Goal: Find specific page/section: Find specific page/section

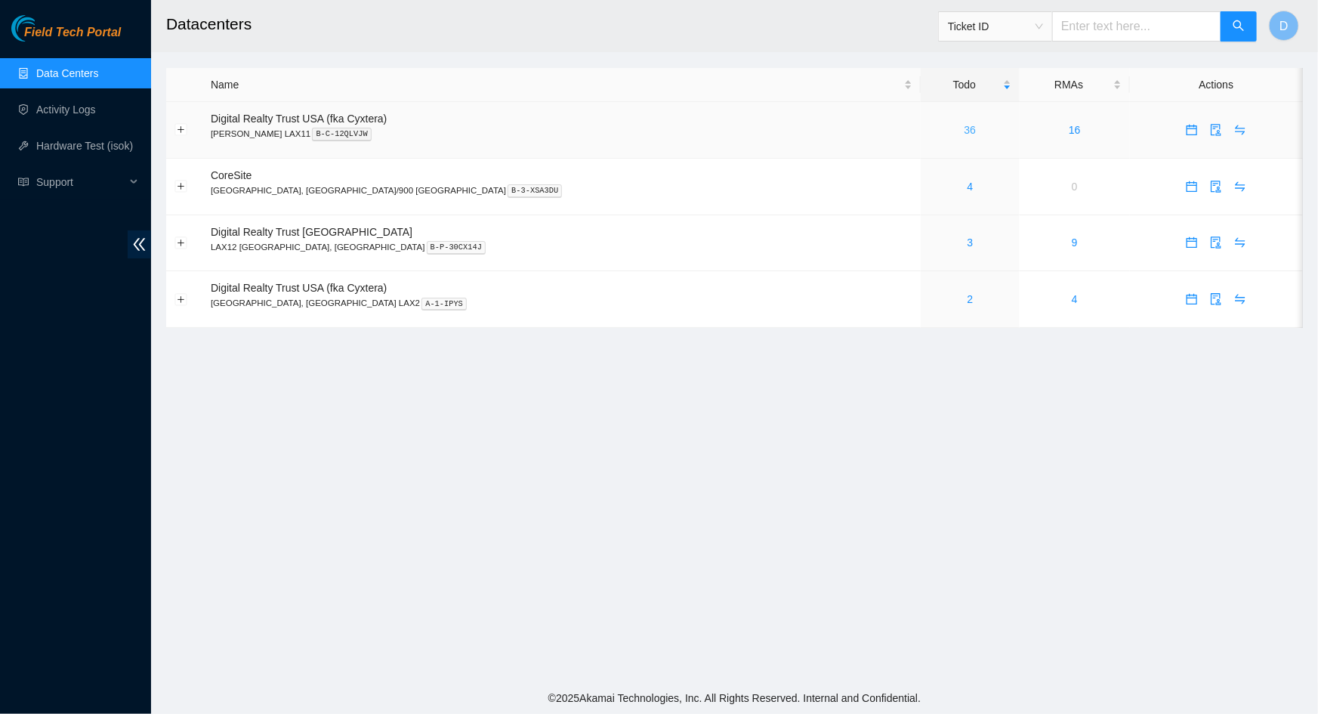
click at [965, 131] on link "36" at bounding box center [971, 130] width 12 height 12
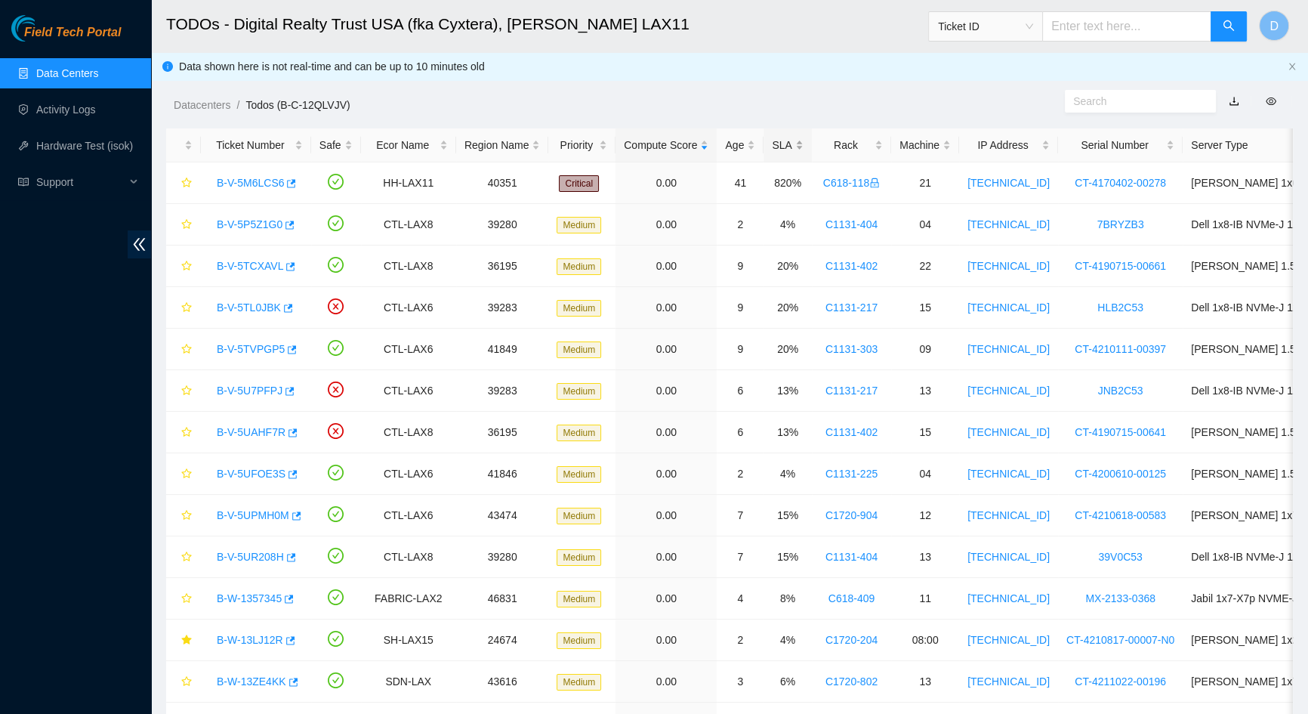
click at [781, 144] on div "SLA" at bounding box center [787, 145] width 31 height 17
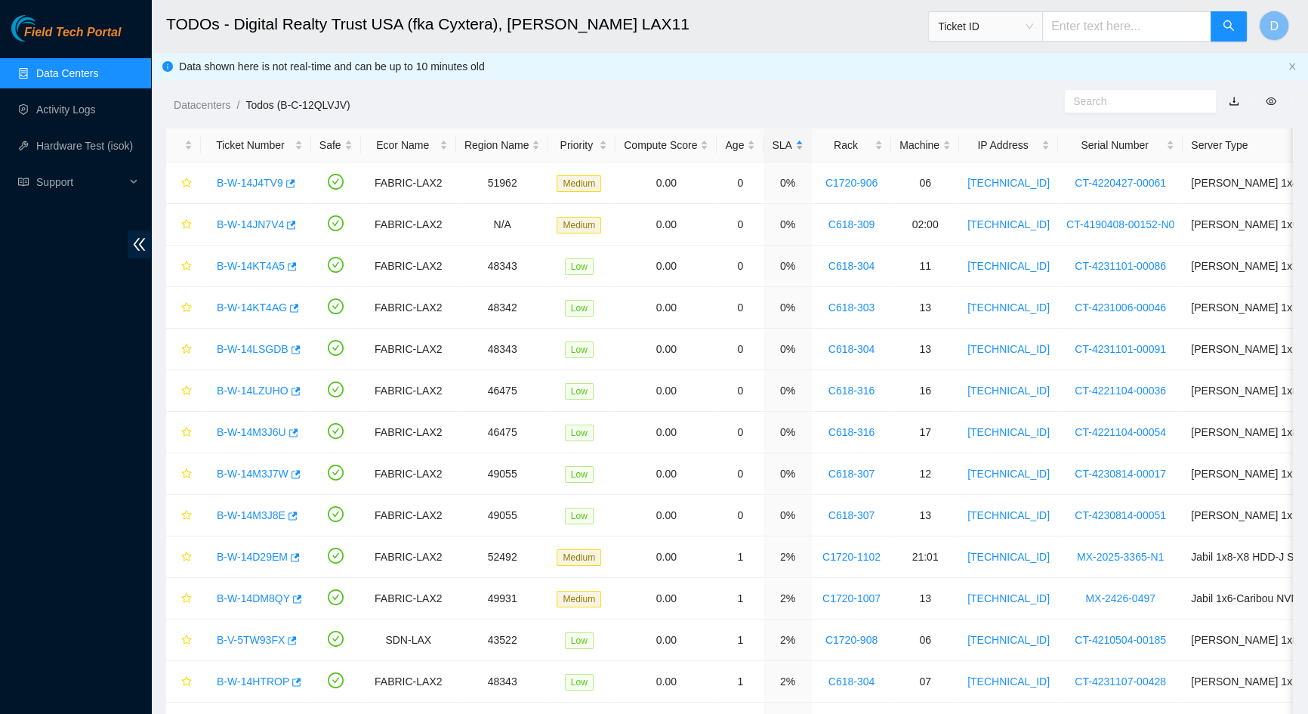
click at [781, 144] on div "SLA" at bounding box center [787, 145] width 31 height 17
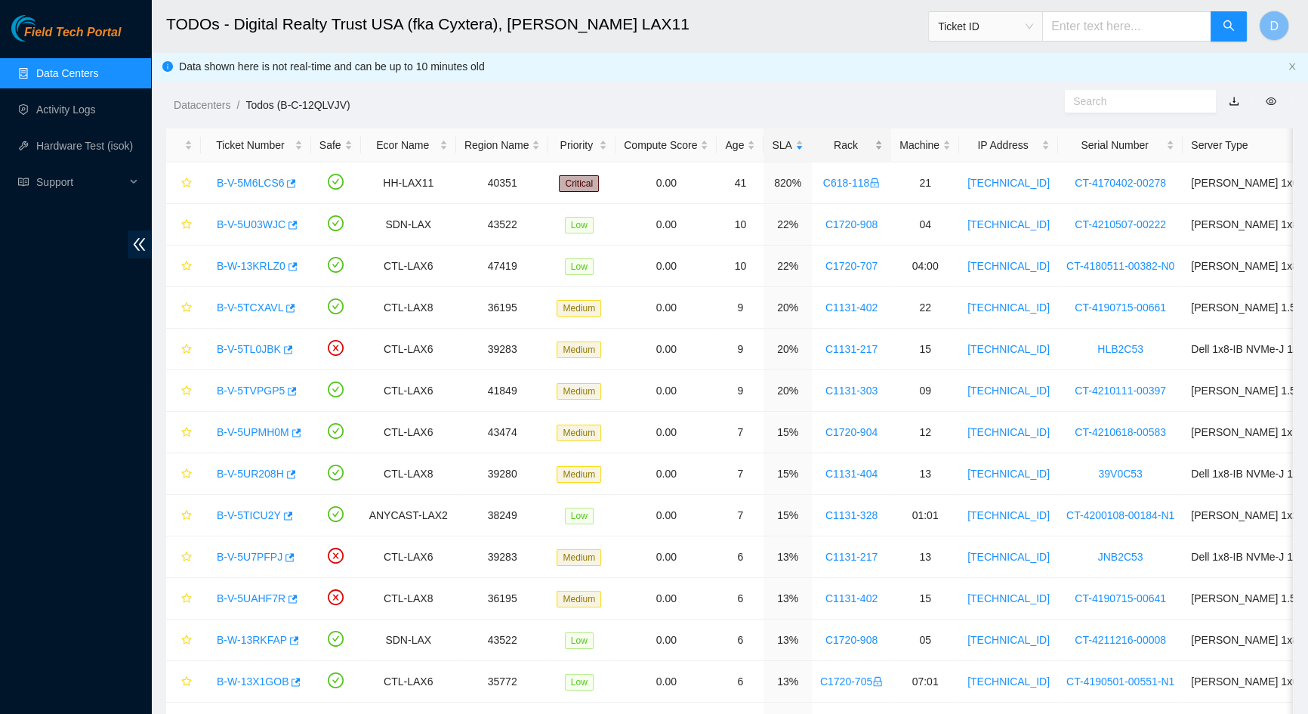
click at [844, 146] on div "Rack" at bounding box center [851, 145] width 63 height 17
